Goal: Task Accomplishment & Management: Use online tool/utility

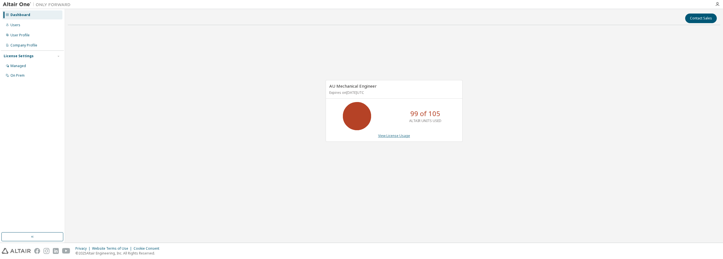
click at [395, 136] on link "View License Usage" at bounding box center [394, 136] width 32 height 5
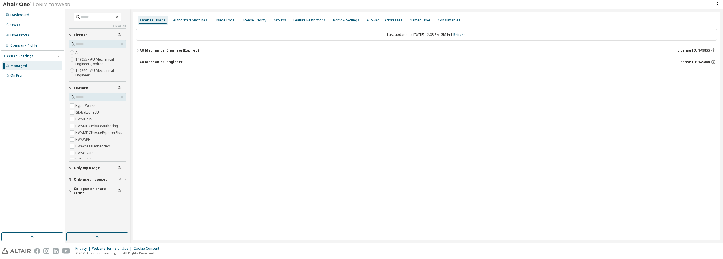
click at [137, 62] on icon "button" at bounding box center [137, 61] width 3 height 3
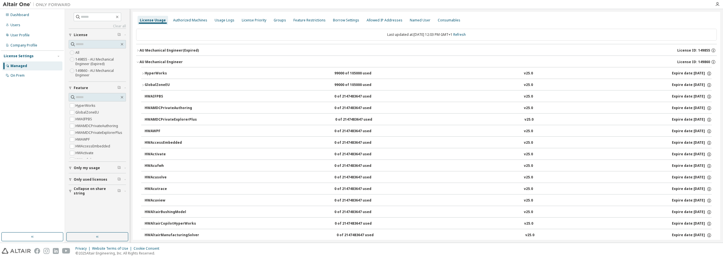
drag, startPoint x: 136, startPoint y: 47, endPoint x: 137, endPoint y: 50, distance: 3.2
click at [137, 50] on icon "button" at bounding box center [137, 50] width 1 height 2
click at [138, 50] on icon "button" at bounding box center [137, 50] width 3 height 3
click at [153, 73] on div "HyperWorks" at bounding box center [170, 73] width 51 height 5
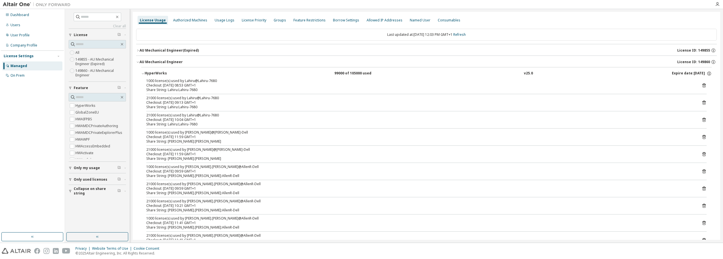
click at [143, 74] on icon "button" at bounding box center [142, 73] width 3 height 3
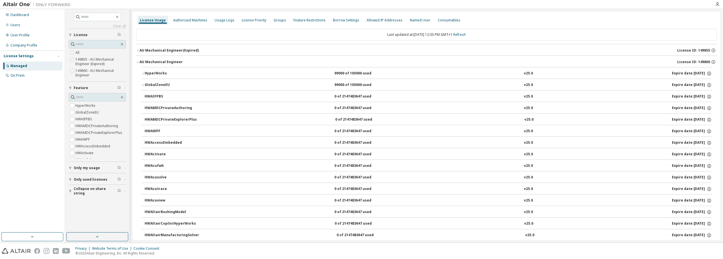
click at [142, 85] on icon "button" at bounding box center [142, 85] width 3 height 3
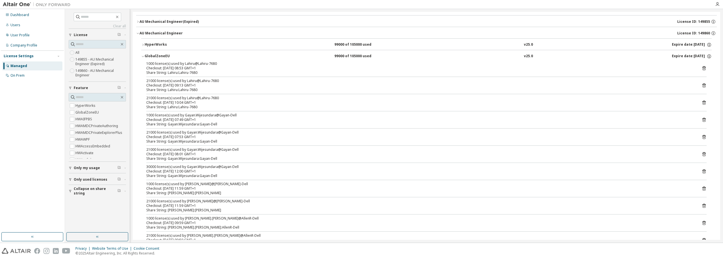
scroll to position [28, 0]
click at [145, 56] on div "GlobalZoneEU" at bounding box center [170, 56] width 51 height 5
